Goal: Purchase product/service

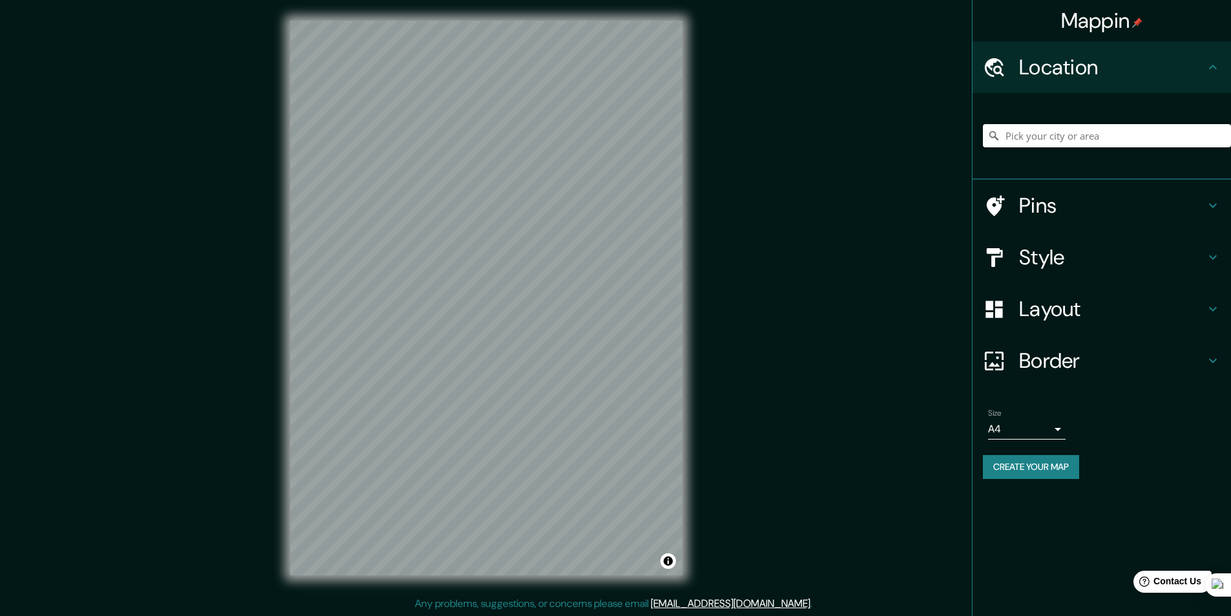
click at [1081, 139] on input "Pick your city or area" at bounding box center [1106, 135] width 248 height 23
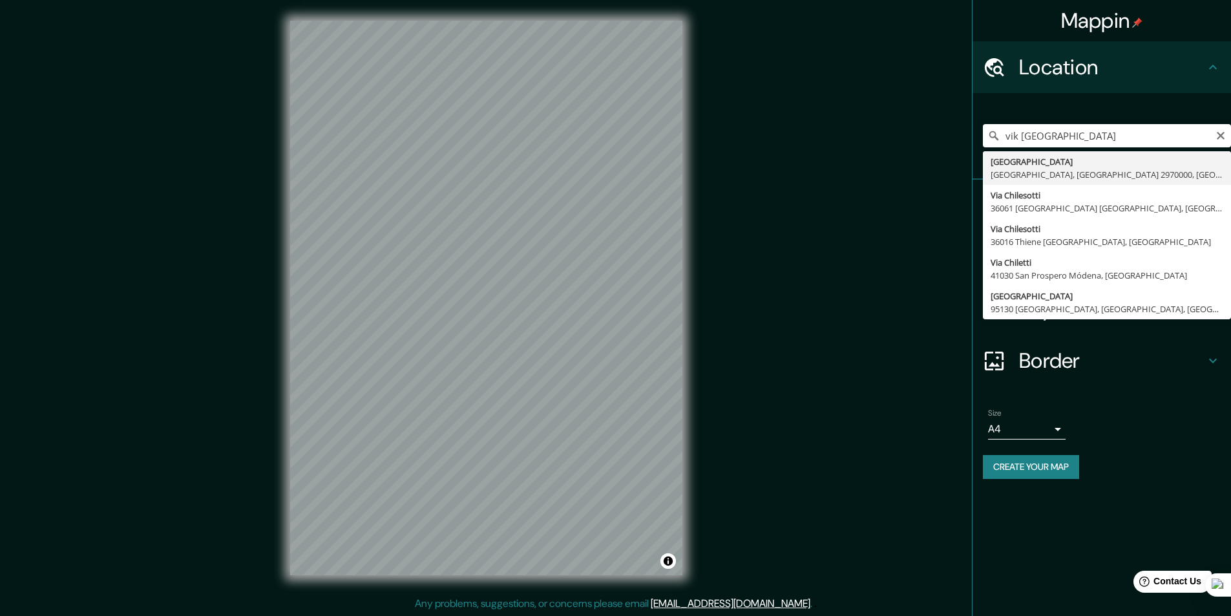
type input "[GEOGRAPHIC_DATA], [GEOGRAPHIC_DATA], [GEOGRAPHIC_DATA] 2970000, [GEOGRAPHIC_DA…"
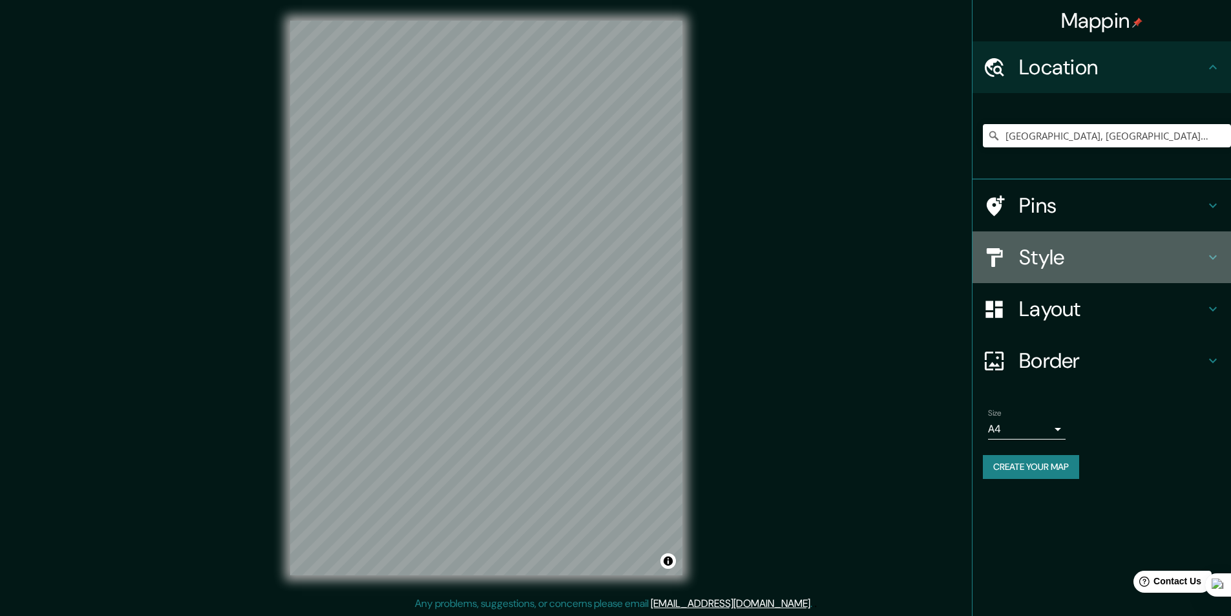
click at [1072, 259] on h4 "Style" at bounding box center [1112, 257] width 186 height 26
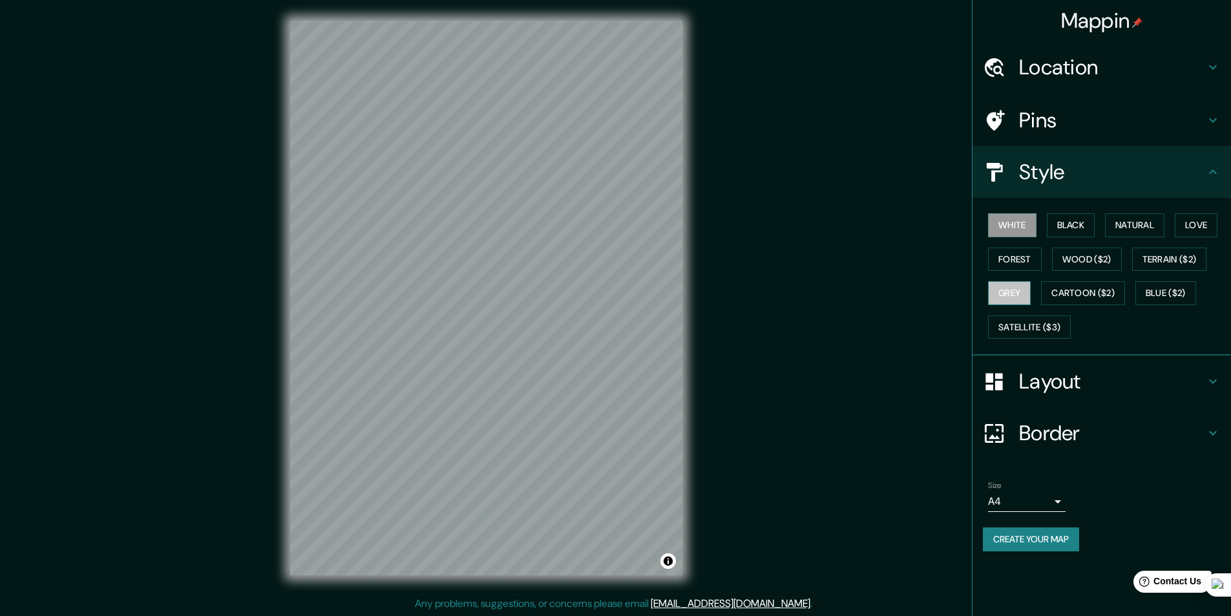
click at [1008, 288] on button "Grey" at bounding box center [1009, 293] width 43 height 24
click at [1006, 324] on button "Satellite ($3)" at bounding box center [1029, 327] width 83 height 24
click at [1024, 234] on button "White" at bounding box center [1012, 225] width 48 height 24
click at [1076, 231] on button "Black" at bounding box center [1070, 225] width 48 height 24
click at [1081, 262] on button "Wood ($2)" at bounding box center [1087, 259] width 70 height 24
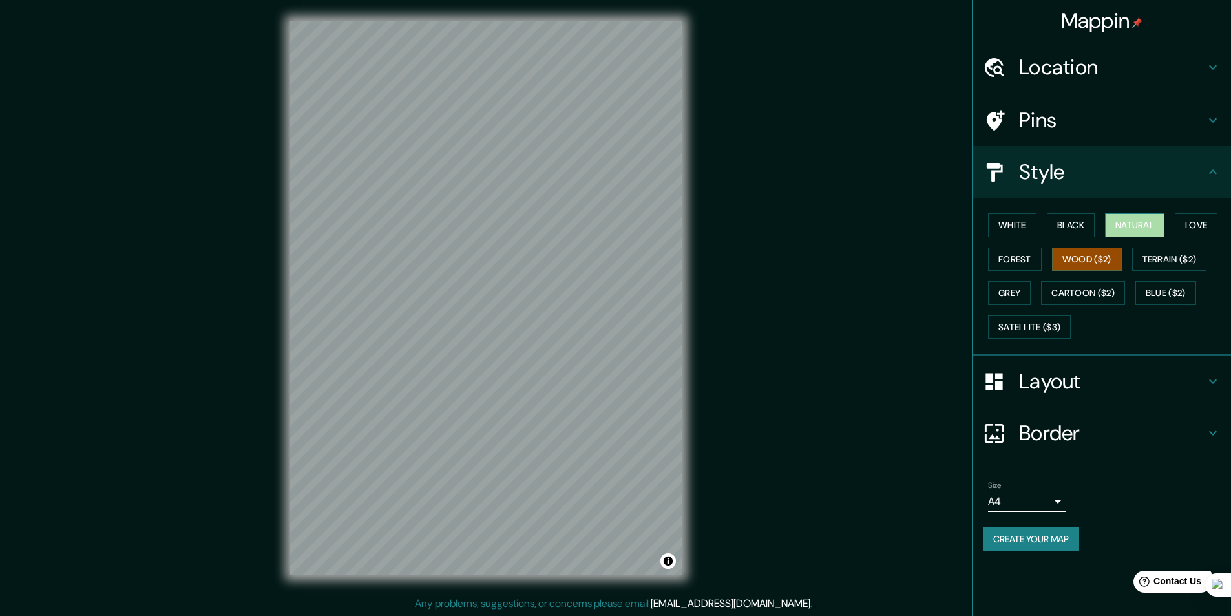
click at [1128, 233] on button "Natural" at bounding box center [1134, 225] width 59 height 24
click at [1147, 255] on button "Terrain ($2)" at bounding box center [1169, 259] width 75 height 24
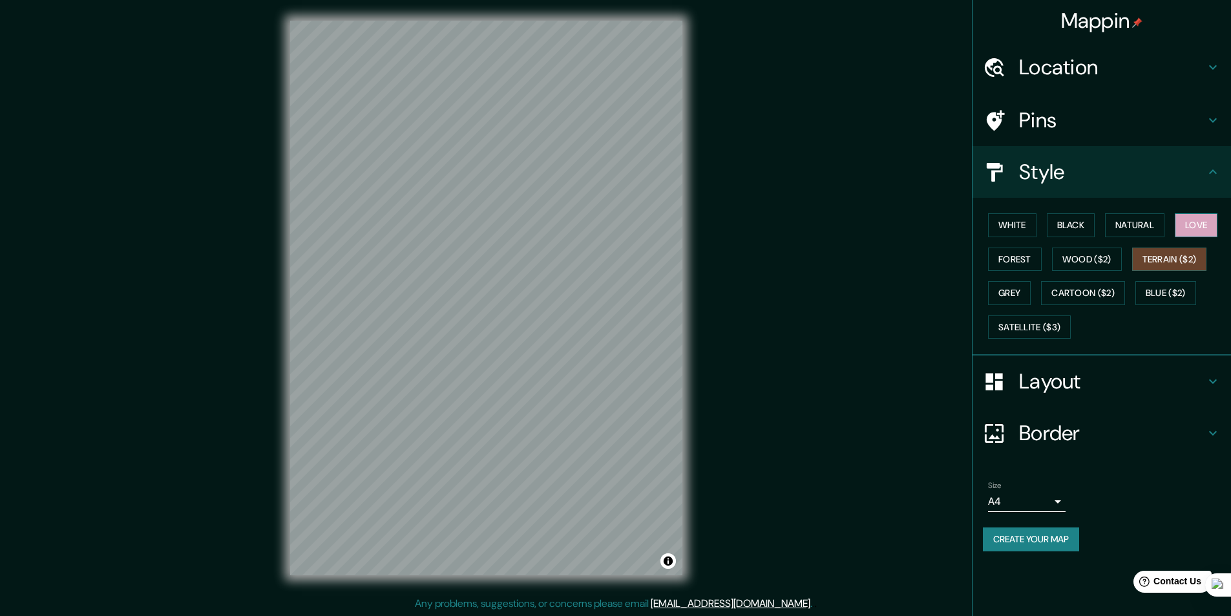
click at [1215, 219] on button "Love" at bounding box center [1195, 225] width 43 height 24
click at [1073, 312] on div "White Black Natural Love Forest Wood ($2) Terrain ($2) Grey Cartoon ($2) Blue (…" at bounding box center [1106, 276] width 248 height 136
click at [1074, 292] on button "Cartoon ($2)" at bounding box center [1083, 293] width 84 height 24
drag, startPoint x: 1007, startPoint y: 295, endPoint x: 1010, endPoint y: 279, distance: 15.8
click at [1007, 294] on button "Grey" at bounding box center [1009, 293] width 43 height 24
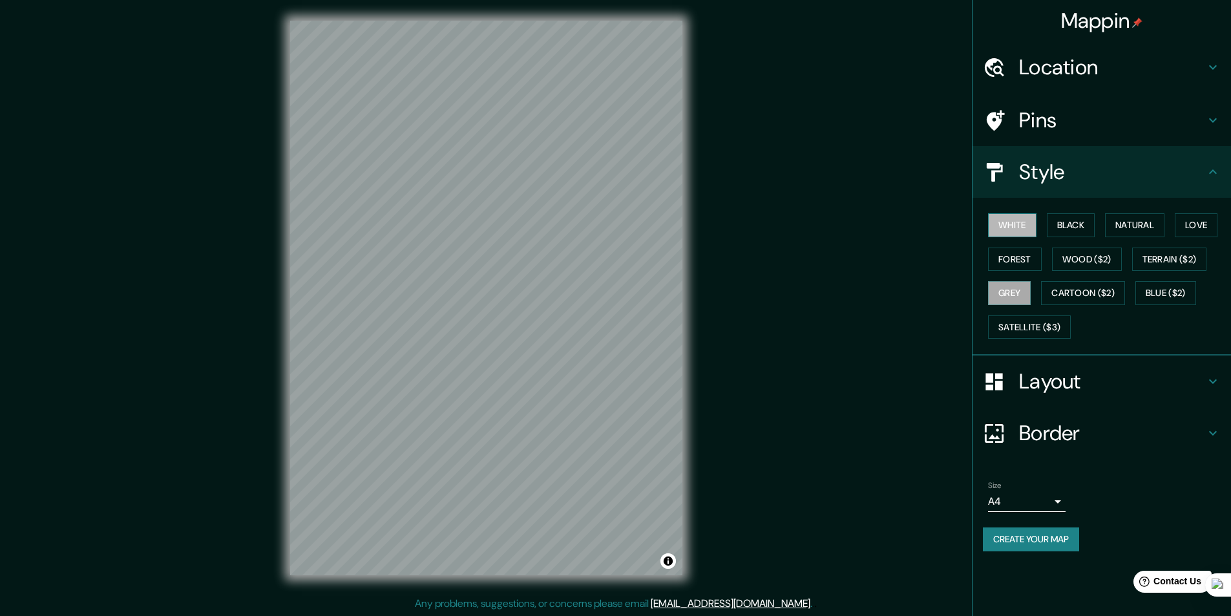
click at [1024, 233] on button "White" at bounding box center [1012, 225] width 48 height 24
